Goal: Check status: Check status

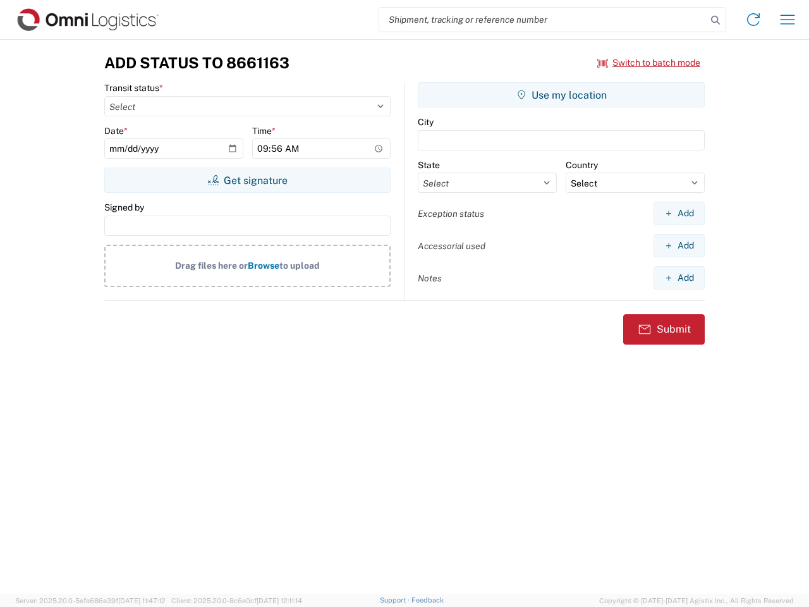
click at [543, 20] on input "search" at bounding box center [542, 20] width 327 height 24
click at [715, 20] on icon at bounding box center [715, 20] width 18 height 18
click at [753, 20] on icon at bounding box center [753, 19] width 20 height 20
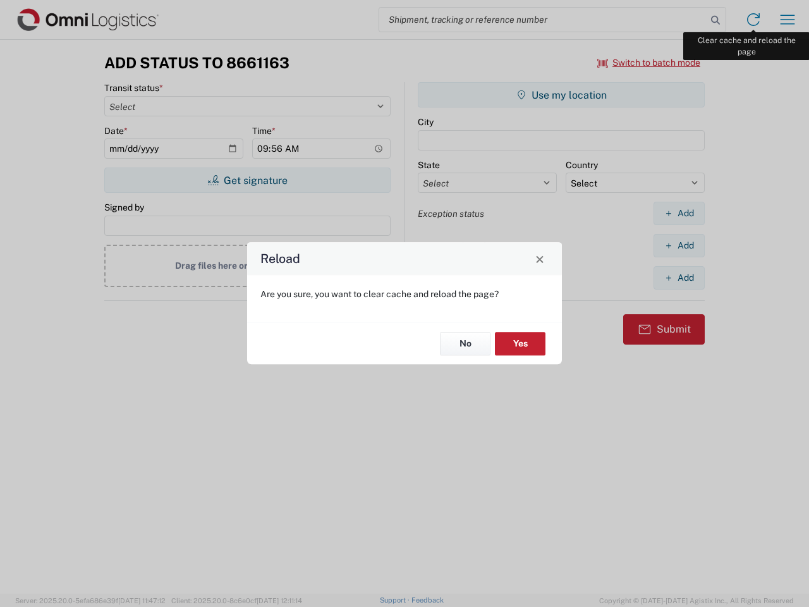
click at [787, 20] on div "Reload Are you sure, you want to clear cache and reload the page? No Yes" at bounding box center [404, 303] width 809 height 607
click at [649, 63] on div "Reload Are you sure, you want to clear cache and reload the page? No Yes" at bounding box center [404, 303] width 809 height 607
click at [247, 180] on div "Reload Are you sure, you want to clear cache and reload the page? No Yes" at bounding box center [404, 303] width 809 height 607
click at [561, 95] on div "Reload Are you sure, you want to clear cache and reload the page? No Yes" at bounding box center [404, 303] width 809 height 607
click at [679, 213] on div "Reload Are you sure, you want to clear cache and reload the page? No Yes" at bounding box center [404, 303] width 809 height 607
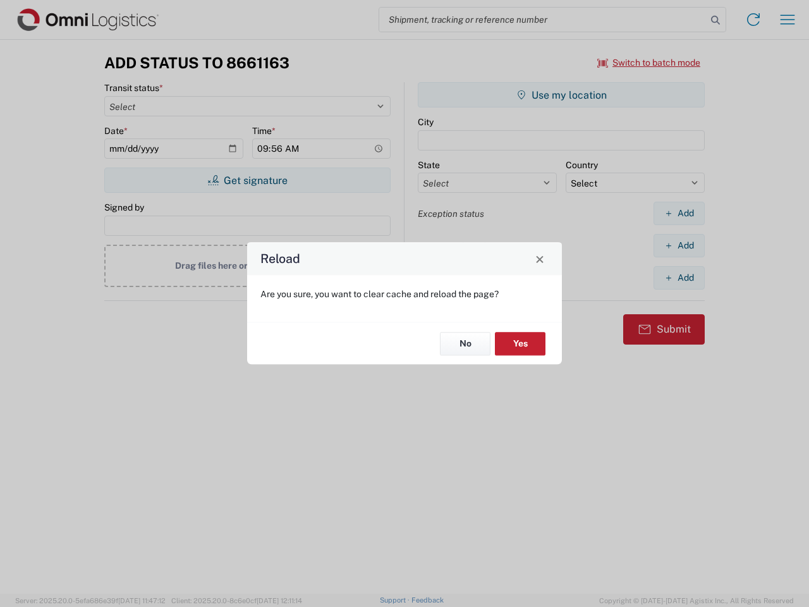
click at [679, 245] on div "Reload Are you sure, you want to clear cache and reload the page? No Yes" at bounding box center [404, 303] width 809 height 607
click at [679, 277] on div "Reload Are you sure, you want to clear cache and reload the page? No Yes" at bounding box center [404, 303] width 809 height 607
